Goal: Find specific page/section: Find specific page/section

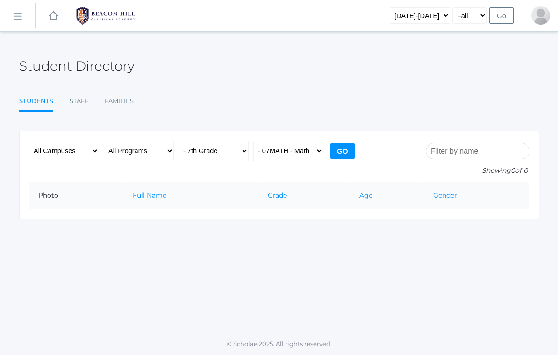
click at [350, 149] on input "Go" at bounding box center [342, 151] width 24 height 16
click at [307, 154] on select "All Classes Grammar - *KIND - Kindergarten AM - *KIND - Kindergarten PM - *KNDC…" at bounding box center [288, 151] width 70 height 21
select select "2084"
click at [346, 144] on input "Go" at bounding box center [342, 151] width 24 height 16
click at [315, 155] on select "All Classes Grammar - *KIND - Kindergarten AM - *KIND - Kindergarten PM - *KNDC…" at bounding box center [288, 151] width 70 height 21
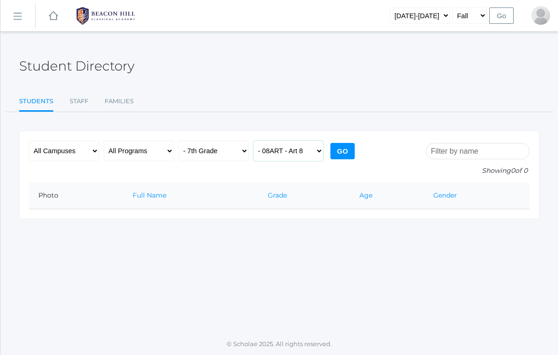
select select "2172"
click at [344, 151] on input "Go" at bounding box center [342, 151] width 24 height 16
click at [313, 153] on select "All Classes Grammar - *KIND - Kindergarten AM - *KIND - Kindergarten PM - *KNDC…" at bounding box center [288, 151] width 70 height 21
click at [231, 144] on select "All Grades Grammar - Kindergarten - 1st Grade - 2nd Grade - 3rd Grade - 4th Gra…" at bounding box center [213, 151] width 70 height 21
click at [225, 151] on select "All Grades Grammar - Kindergarten - 1st Grade - 2nd Grade - 3rd Grade - 4th Gra…" at bounding box center [213, 151] width 70 height 21
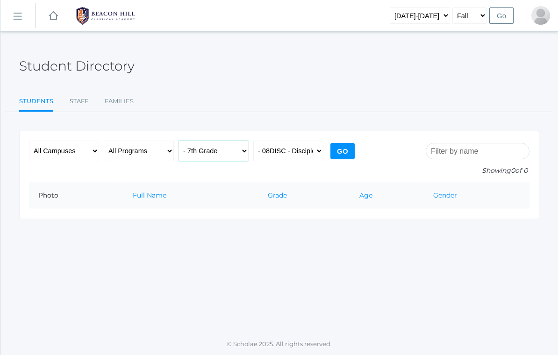
select select "any"
click at [351, 149] on input "Go" at bounding box center [342, 151] width 24 height 16
click at [323, 143] on select "All Classes Grammar - *KIND - Kindergarten AM - *KIND - Kindergarten PM - *KNDC…" at bounding box center [288, 151] width 70 height 21
select select "2142"
click at [349, 154] on input "Go" at bounding box center [342, 151] width 24 height 16
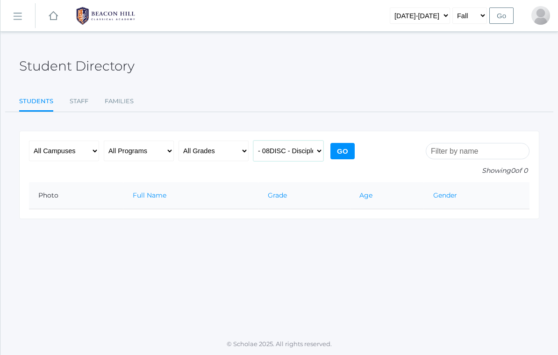
click at [313, 146] on select "All Classes Grammar - *KIND - Kindergarten AM - *KIND - Kindergarten PM - *KNDC…" at bounding box center [288, 151] width 70 height 21
select select "2226"
click at [341, 149] on input "Go" at bounding box center [342, 151] width 24 height 16
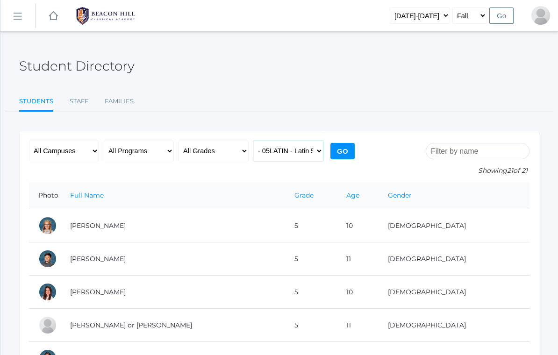
click at [313, 153] on select "All Classes Grammar - *KIND - Kindergarten AM - *KIND - Kindergarten PM - *KNDC…" at bounding box center [288, 151] width 70 height 21
select select "2132"
click at [350, 146] on input "Go" at bounding box center [342, 151] width 24 height 16
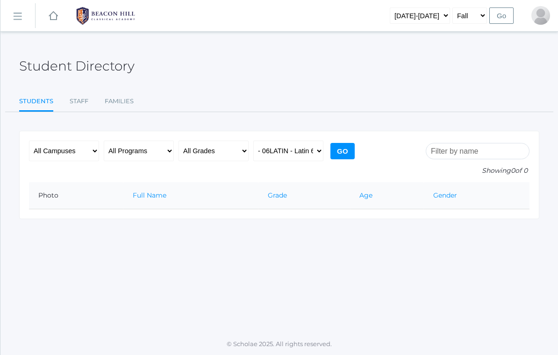
click at [498, 151] on input "search" at bounding box center [478, 151] width 104 height 16
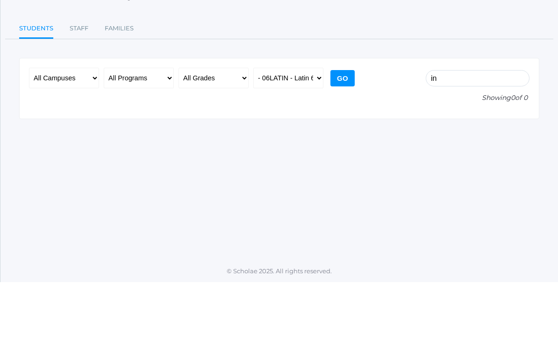
type input "i"
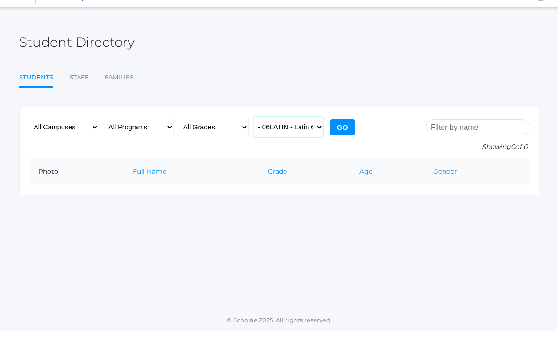
click at [313, 141] on select "All Classes Grammar - *KIND - Kindergarten AM - *KIND - Kindergarten PM - *KNDC…" at bounding box center [288, 151] width 70 height 21
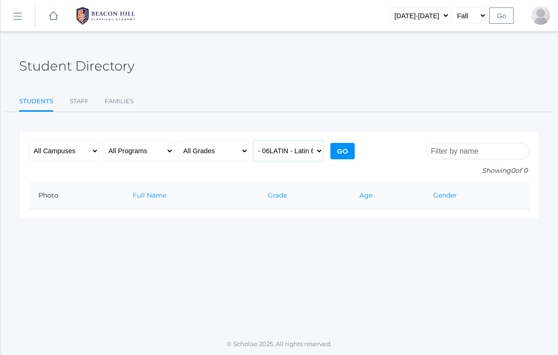
select select "any"
click at [208, 145] on select "All Grades Grammar - Kindergarten - 1st Grade - 2nd Grade - 3rd Grade - 4th Gra…" at bounding box center [213, 151] width 70 height 21
select select "7"
click at [350, 143] on input "Go" at bounding box center [342, 151] width 24 height 16
